Goal: Information Seeking & Learning: Learn about a topic

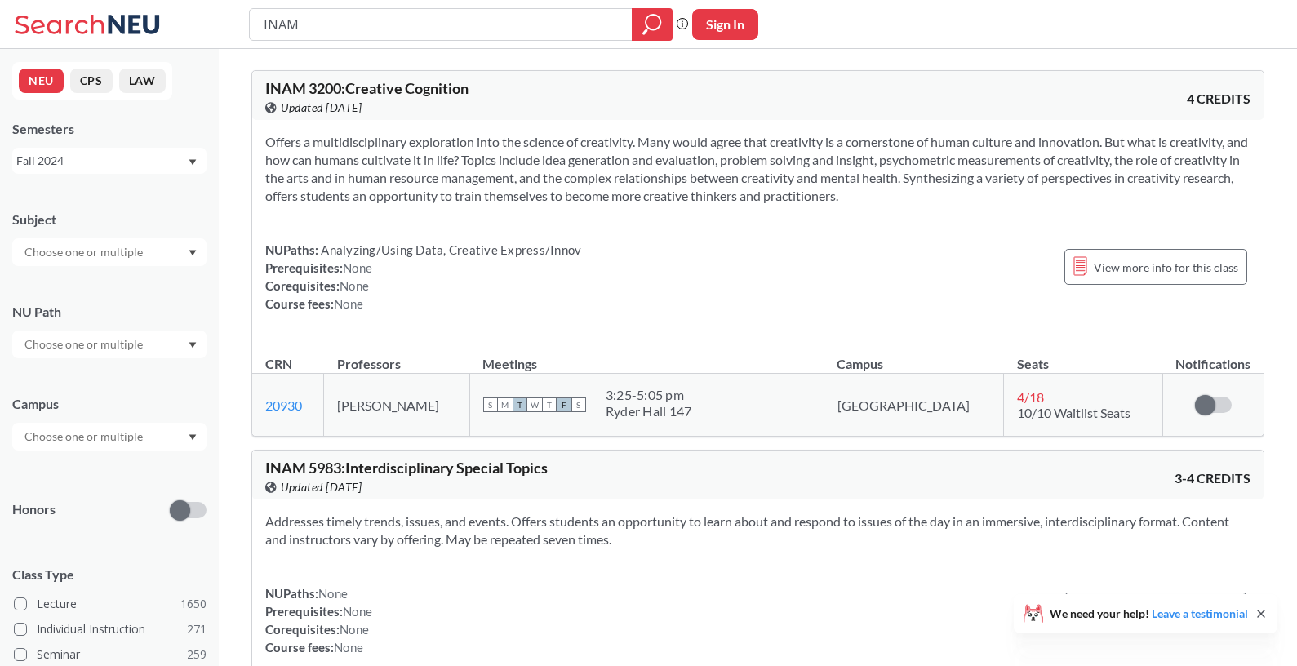
click at [76, 158] on div "Fall 2024" at bounding box center [101, 161] width 171 height 18
click at [105, 207] on div "Fall 2025" at bounding box center [109, 196] width 194 height 45
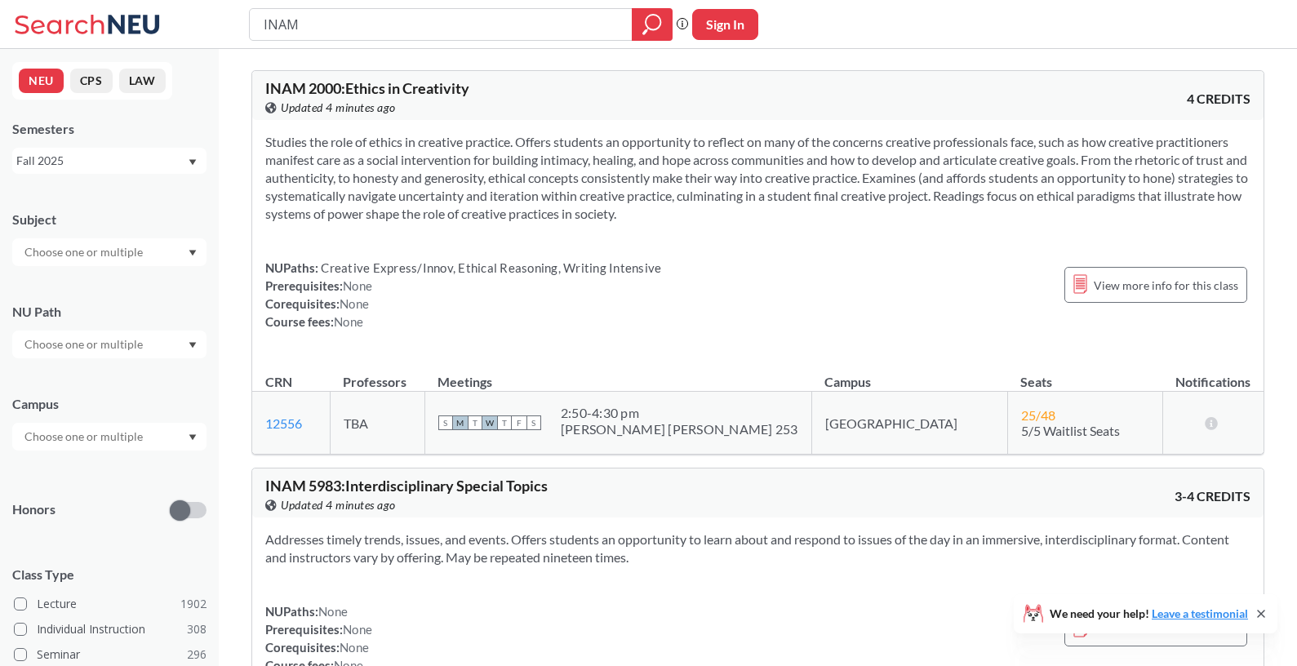
click at [429, 38] on div "INAM" at bounding box center [461, 24] width 424 height 33
click at [430, 37] on div "INAM" at bounding box center [461, 24] width 424 height 33
click at [430, 33] on input "INAM" at bounding box center [441, 25] width 358 height 28
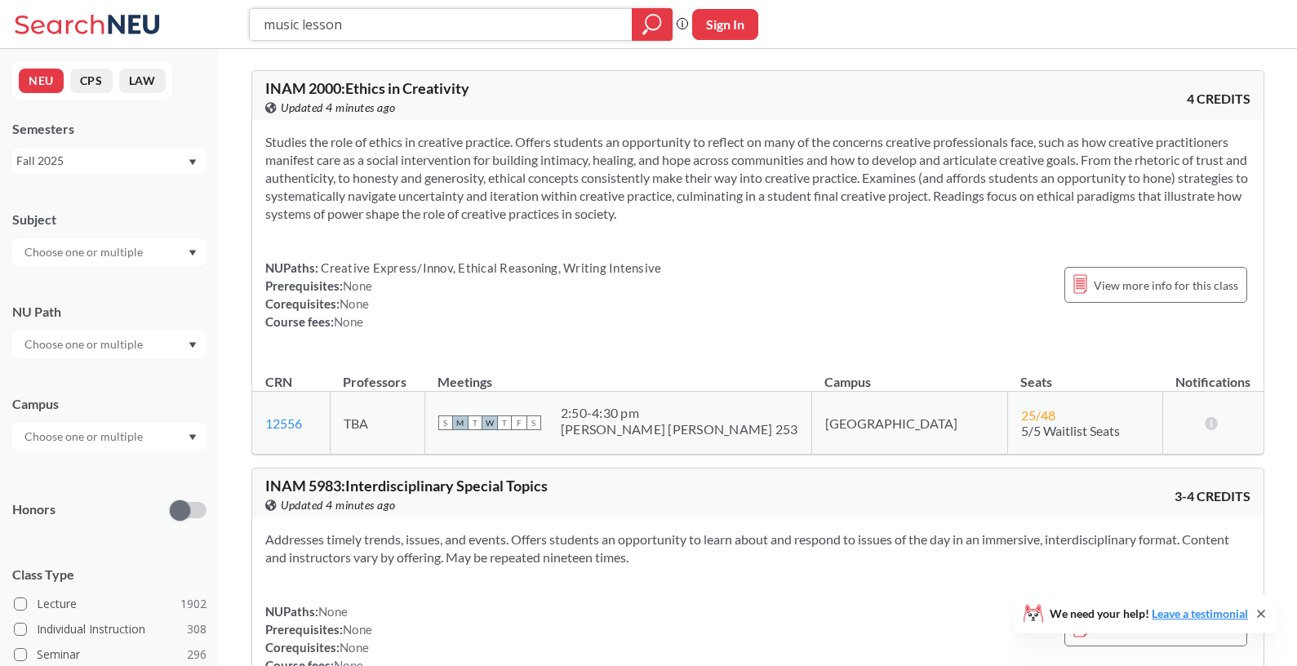
type input "music lessons"
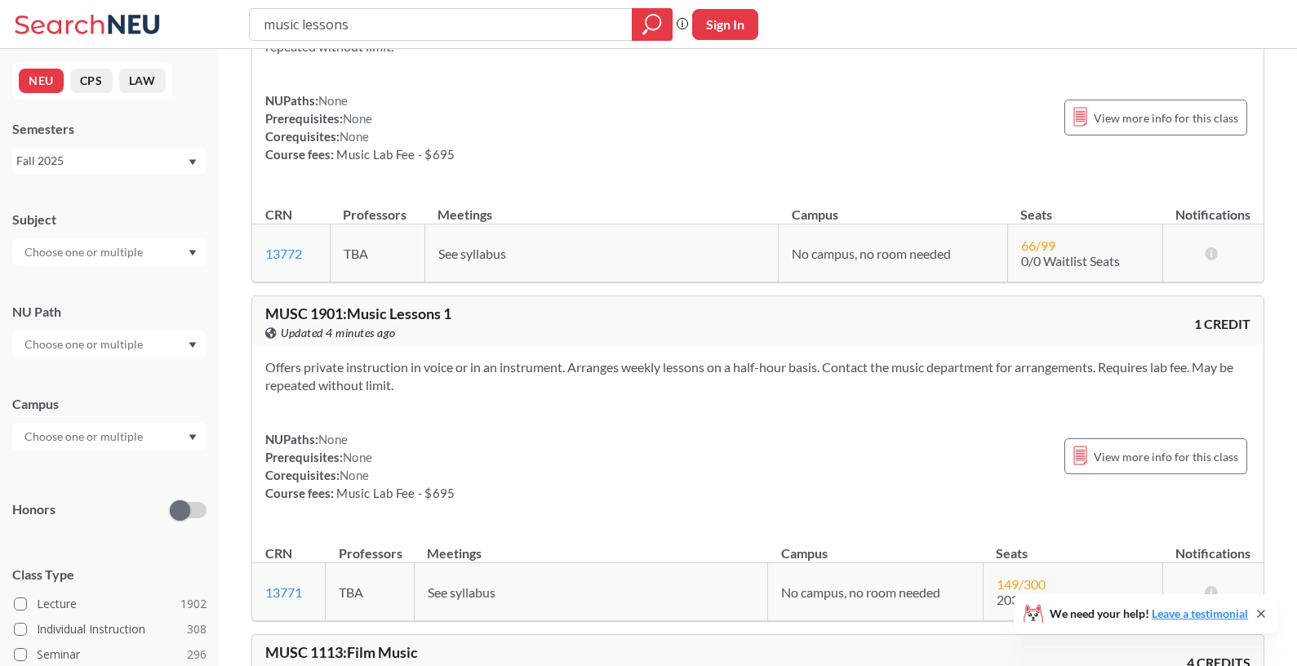
scroll to position [117, 0]
